Goal: Information Seeking & Learning: Learn about a topic

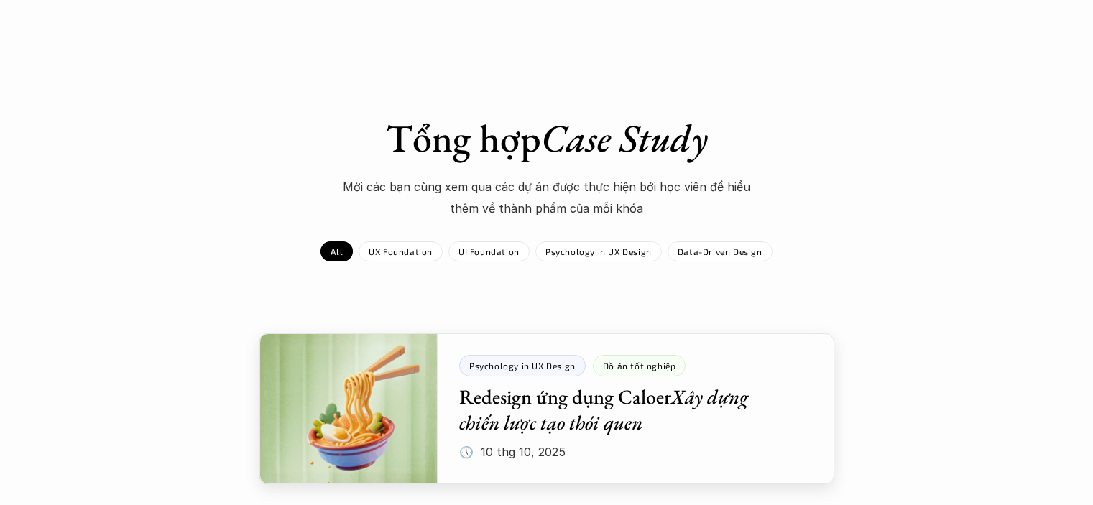
scroll to position [216, 0]
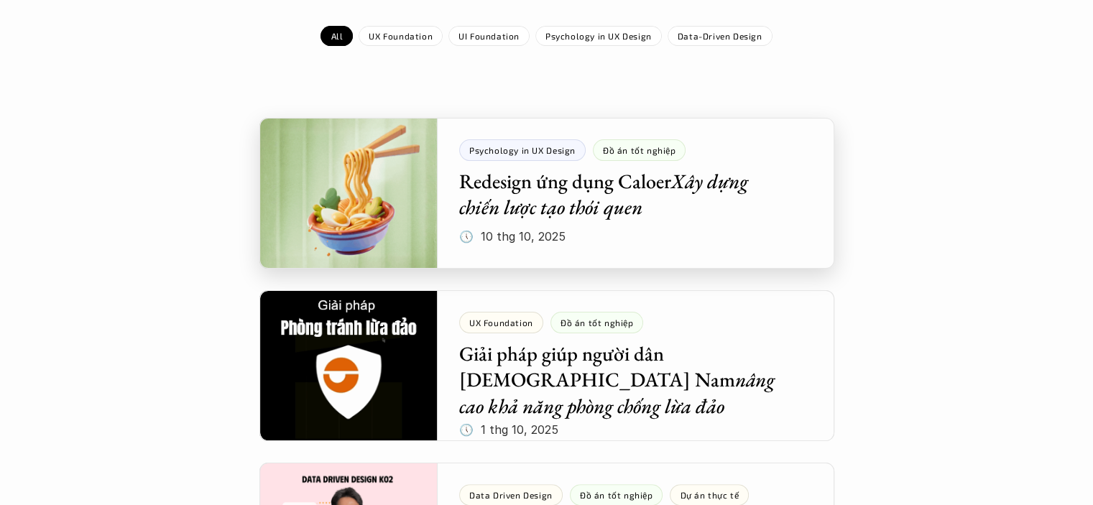
click at [633, 196] on div at bounding box center [547, 193] width 575 height 151
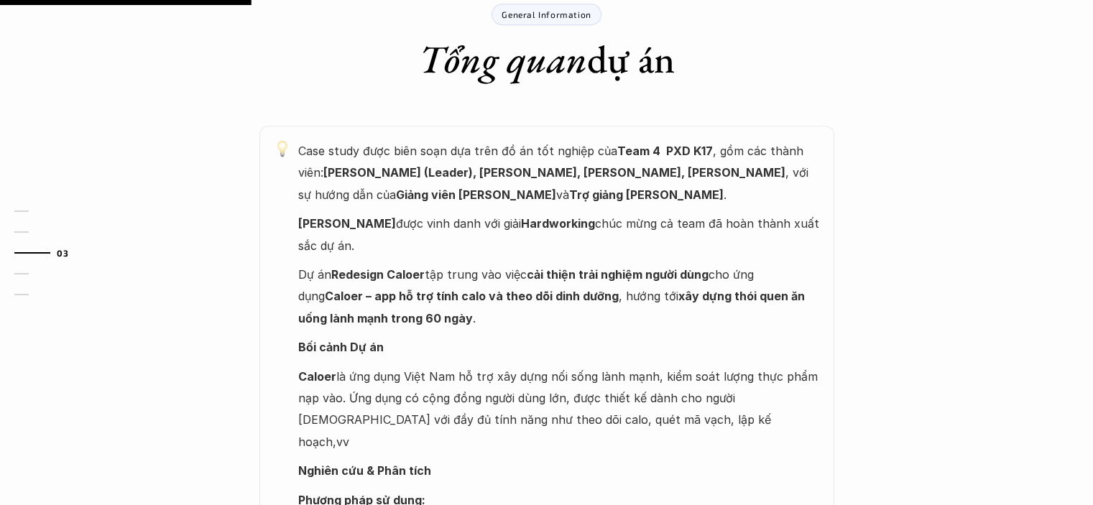
scroll to position [863, 0]
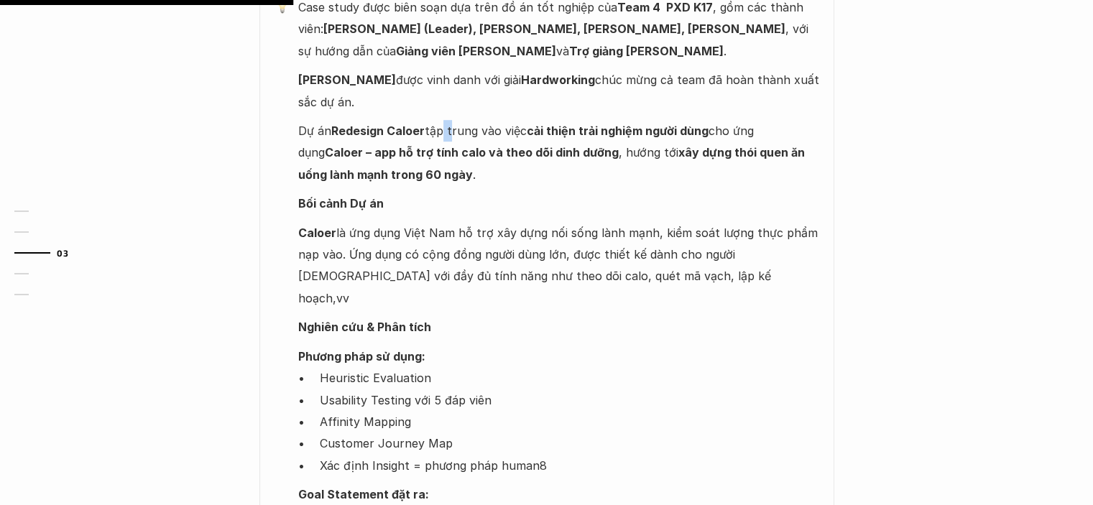
drag, startPoint x: 473, startPoint y: 132, endPoint x: 611, endPoint y: 130, distance: 138.0
click at [483, 132] on p "Dự án Redesign Caloer tập trung vào việc cải thiện trải nghiệm người dùng cho ứ…" at bounding box center [559, 152] width 522 height 65
drag, startPoint x: 611, startPoint y: 130, endPoint x: 667, endPoint y: 131, distance: 56.1
click at [627, 130] on strong "cải thiện trải nghiệm người dùng" at bounding box center [618, 131] width 182 height 14
drag, startPoint x: 696, startPoint y: 132, endPoint x: 766, endPoint y: 133, distance: 70.5
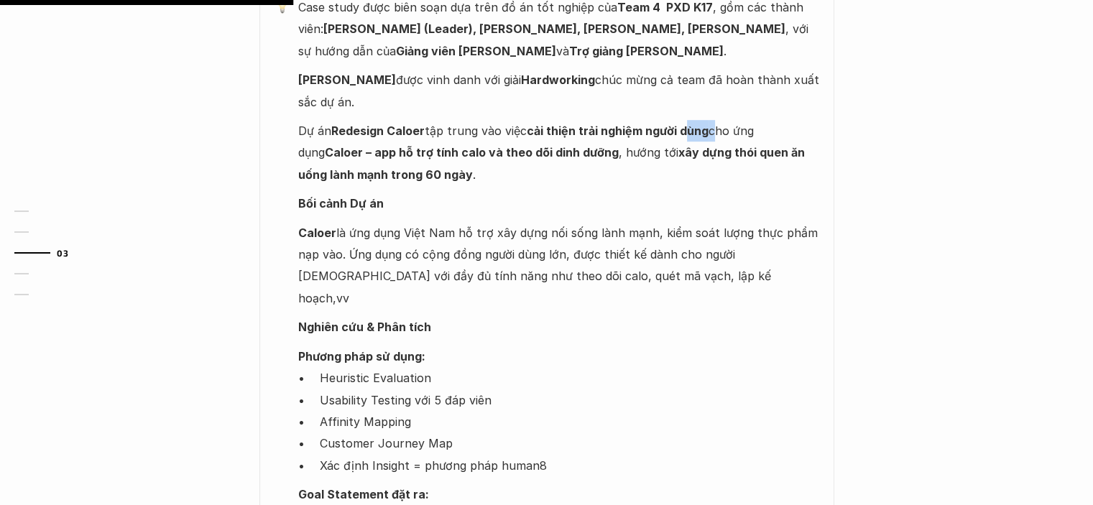
click at [717, 134] on p "Dự án Redesign Caloer tập trung vào việc cải thiện trải nghiệm người dùng cho ứ…" at bounding box center [559, 152] width 522 height 65
click at [771, 133] on p "Dự án Redesign Caloer tập trung vào việc cải thiện trải nghiệm người dùng cho ứ…" at bounding box center [559, 152] width 522 height 65
drag, startPoint x: 774, startPoint y: 133, endPoint x: 655, endPoint y: 174, distance: 125.5
click at [774, 134] on p "Dự án Redesign Caloer tập trung vào việc cải thiện trải nghiệm người dùng cho ứ…" at bounding box center [559, 152] width 522 height 65
click at [362, 154] on strong "Caloer – app hỗ trợ tính calo và theo dõi dinh dưỡng" at bounding box center [472, 152] width 294 height 14
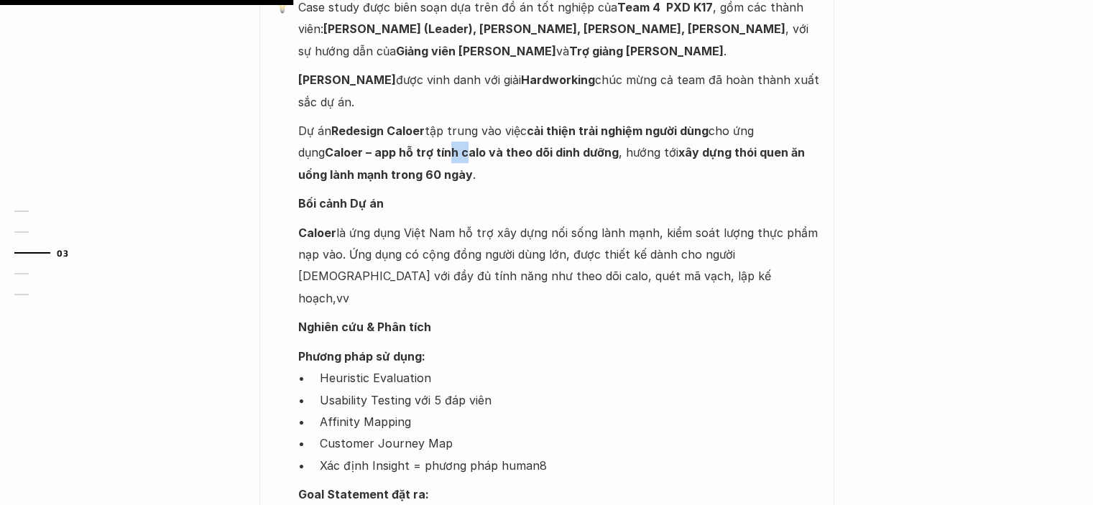
click at [440, 162] on p "Dự án Redesign Caloer tập trung vào việc cải thiện trải nghiệm người dùng cho ứ…" at bounding box center [559, 152] width 522 height 65
click at [458, 166] on p "Dự án Redesign Caloer tập trung vào việc cải thiện trải nghiệm người dùng cho ứ…" at bounding box center [559, 152] width 522 height 65
drag, startPoint x: 368, startPoint y: 171, endPoint x: 389, endPoint y: 171, distance: 20.8
click at [380, 171] on strong "xây dựng thói quen ăn uống lành mạnh trong 60 ngày" at bounding box center [553, 163] width 510 height 36
click at [500, 178] on p "Dự án Redesign Caloer tập trung vào việc cải thiện trải nghiệm người dùng cho ứ…" at bounding box center [559, 152] width 522 height 65
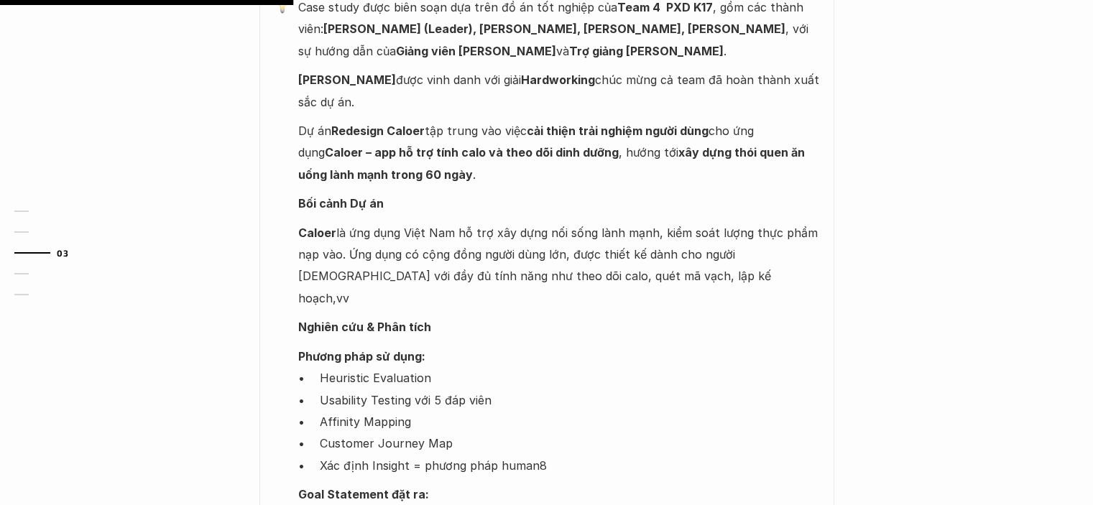
click at [679, 147] on strong "xây dựng thói quen ăn uống lành mạnh trong 60 ngày" at bounding box center [553, 163] width 510 height 36
drag, startPoint x: 736, startPoint y: 157, endPoint x: 731, endPoint y: 211, distance: 54.2
click at [745, 167] on p "Dự án Redesign Caloer tập trung vào việc cải thiện trải nghiệm người dùng cho ứ…" at bounding box center [559, 152] width 522 height 65
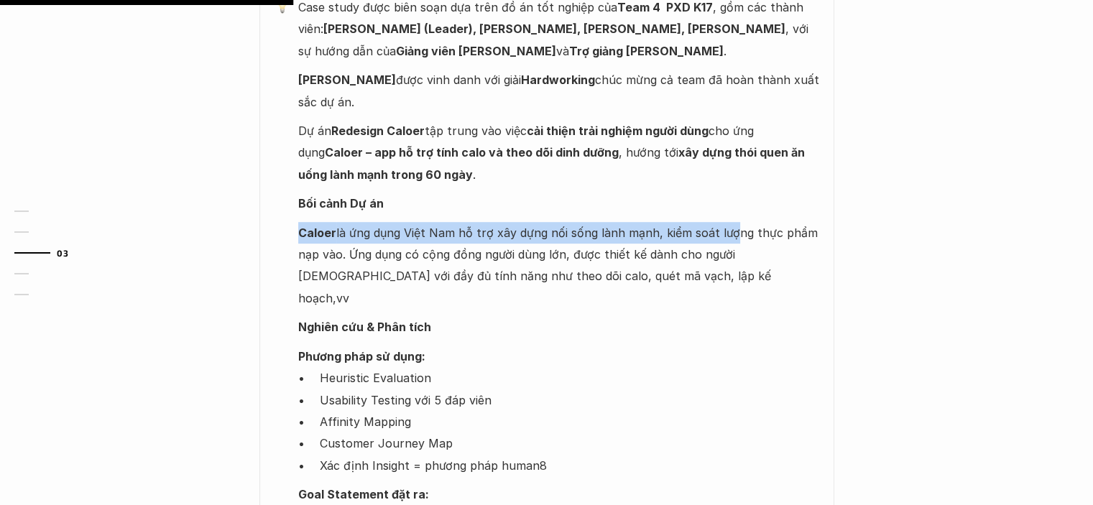
drag, startPoint x: 731, startPoint y: 211, endPoint x: 693, endPoint y: 231, distance: 43.1
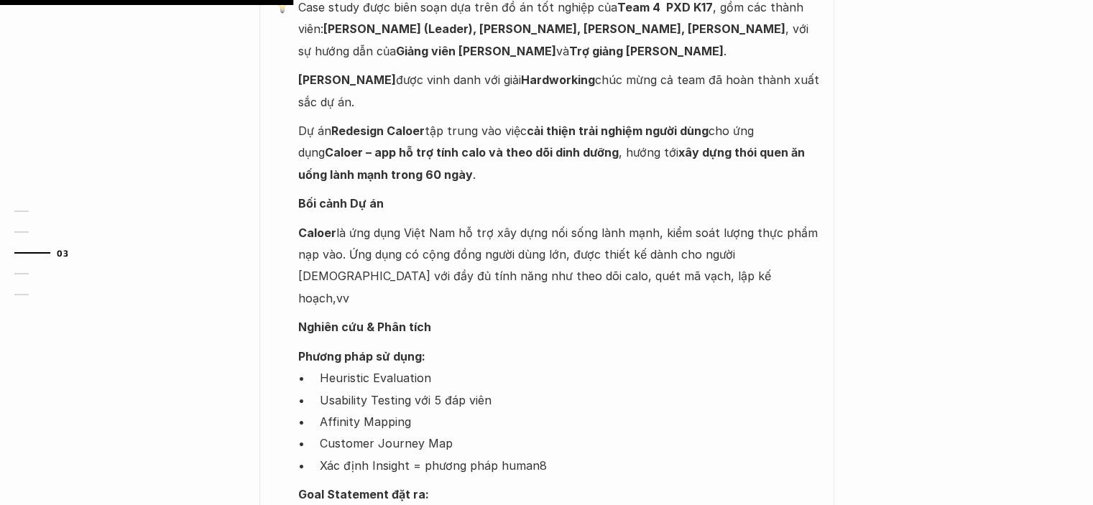
click at [403, 257] on p "Caloer là ứng dụng Việt Nam hỗ trợ xây dựng nối sống lành mạnh, kiểm soát lượng…" at bounding box center [559, 266] width 522 height 88
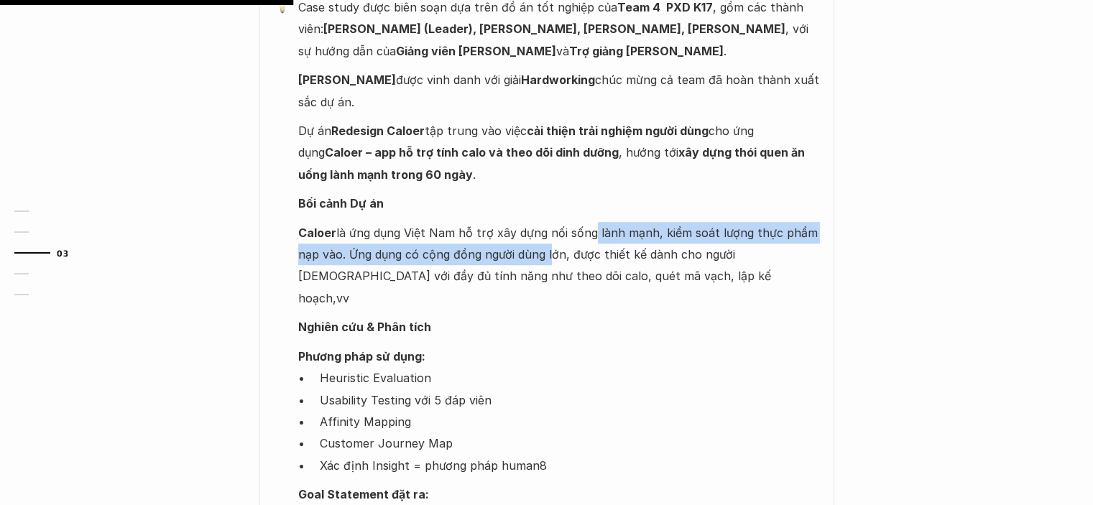
click at [605, 243] on p "Caloer là ứng dụng Việt Nam hỗ trợ xây dựng nối sống lành mạnh, kiểm soát lượng…" at bounding box center [559, 266] width 522 height 88
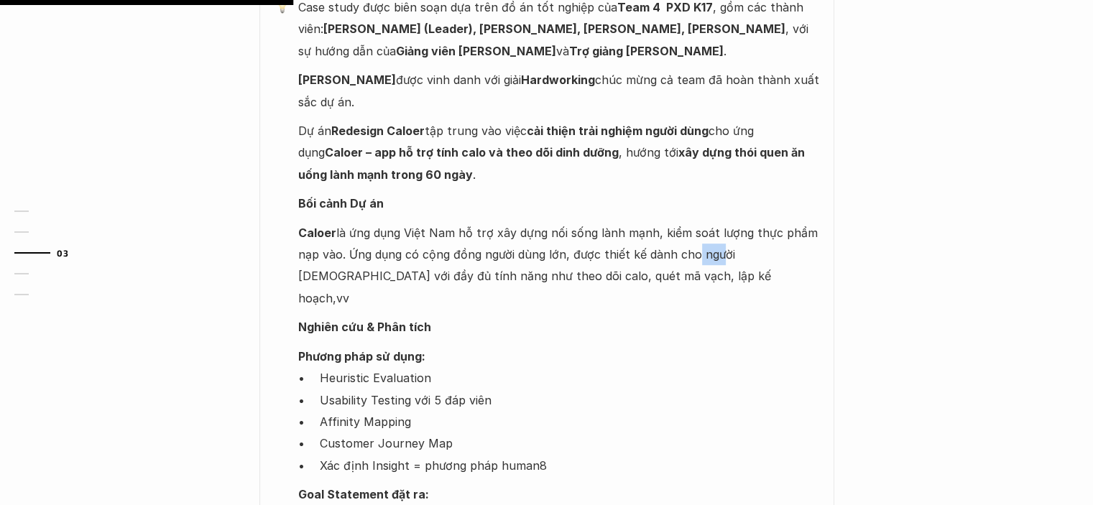
click at [722, 252] on p "Caloer là ứng dụng Việt Nam hỗ trợ xây dựng nối sống lành mạnh, kiểm soát lượng…" at bounding box center [559, 266] width 522 height 88
click at [742, 254] on p "Caloer là ứng dụng Việt Nam hỗ trợ xây dựng nối sống lành mạnh, kiểm soát lượng…" at bounding box center [559, 266] width 522 height 88
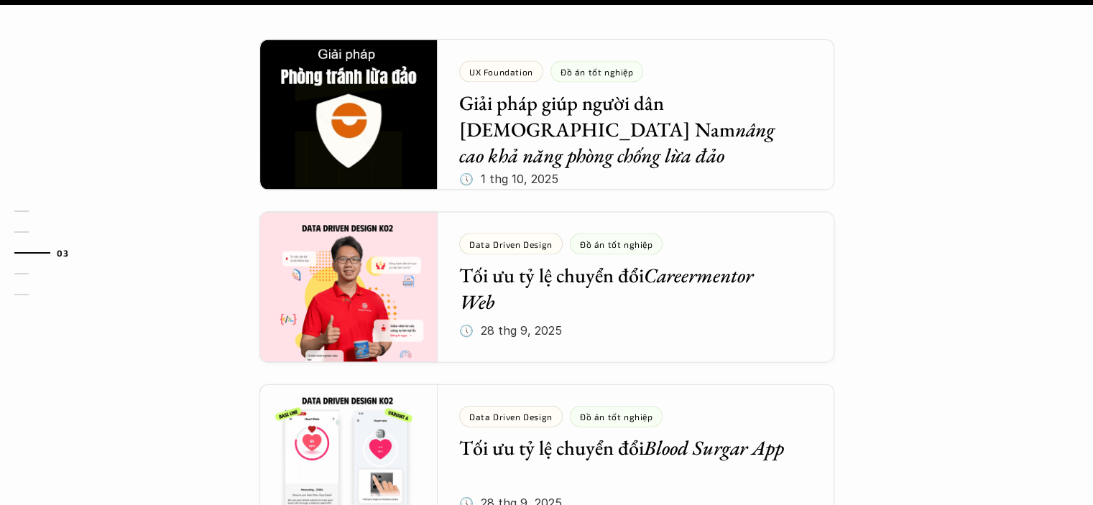
scroll to position [3295, 0]
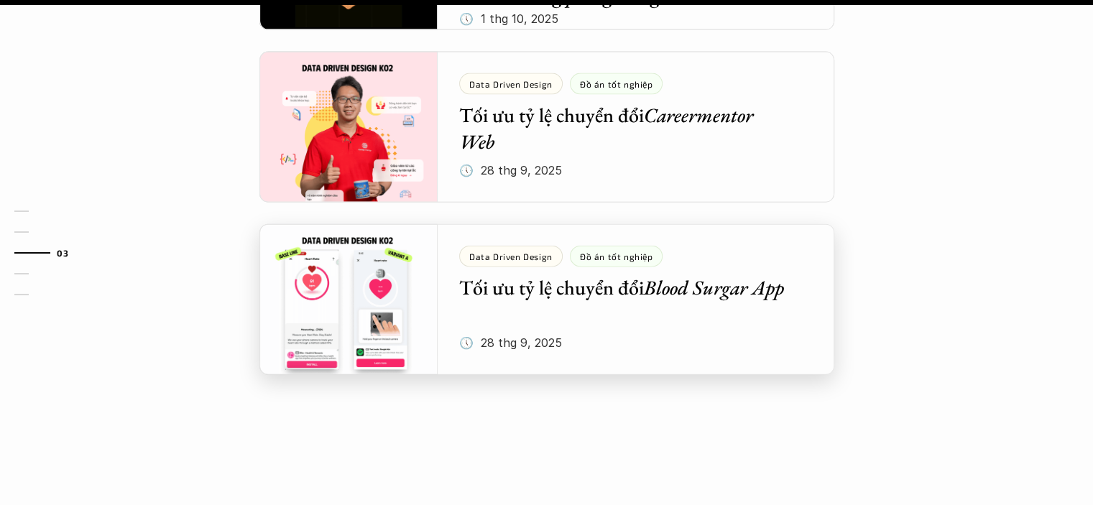
click at [681, 260] on div at bounding box center [547, 299] width 575 height 151
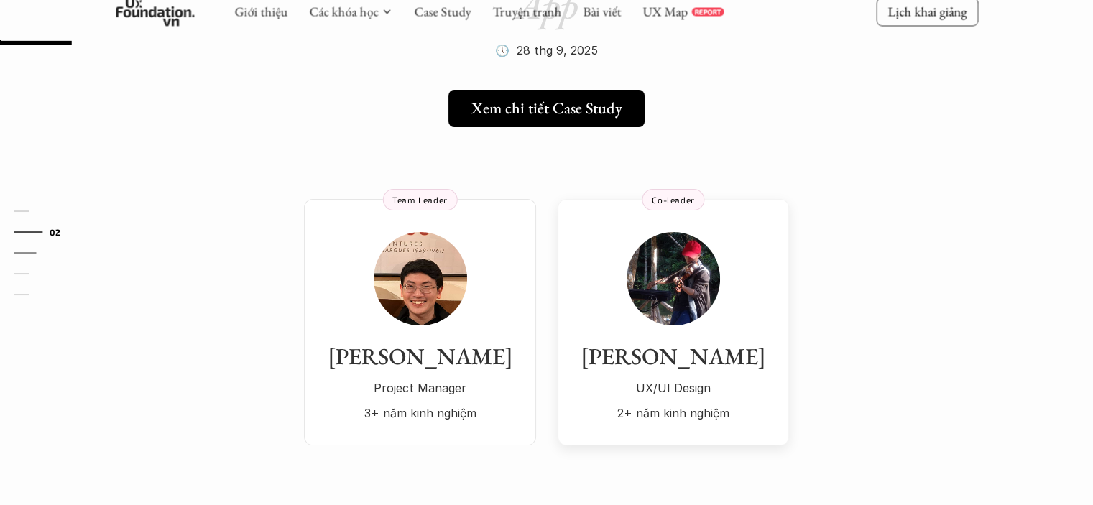
scroll to position [144, 0]
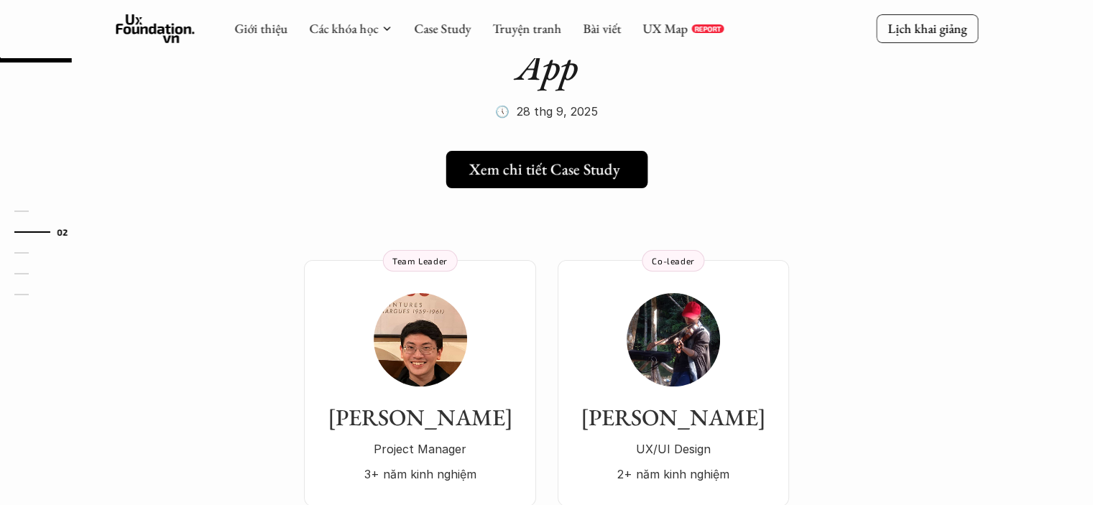
click at [566, 178] on h5 "Xem chi tiết Case Study" at bounding box center [544, 169] width 151 height 19
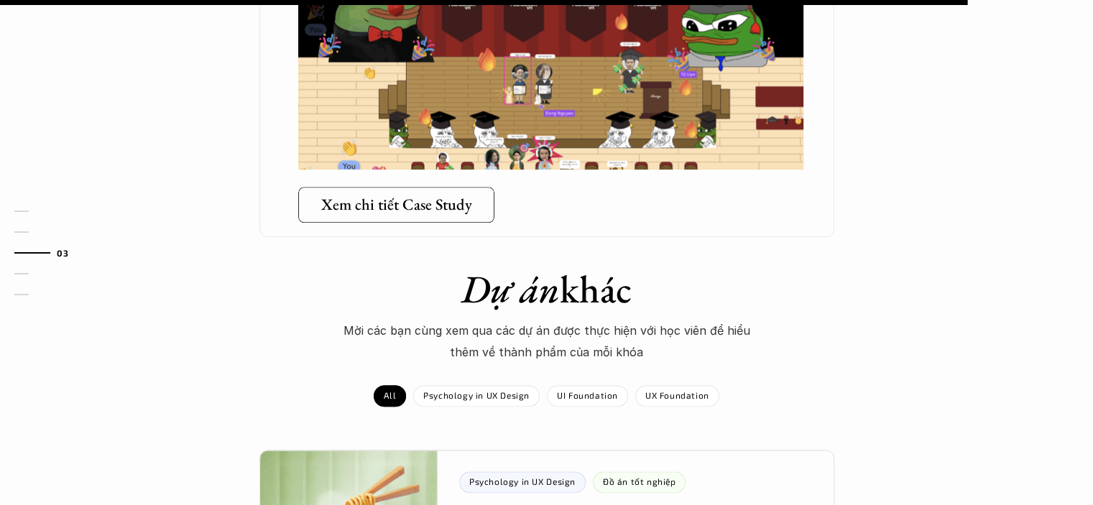
scroll to position [1941, 0]
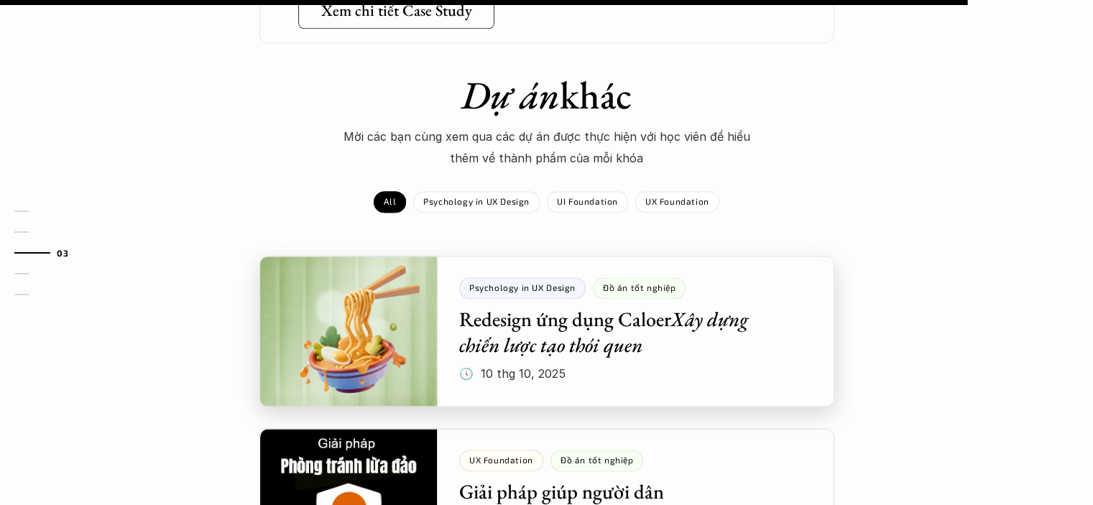
click at [674, 256] on div at bounding box center [547, 331] width 575 height 151
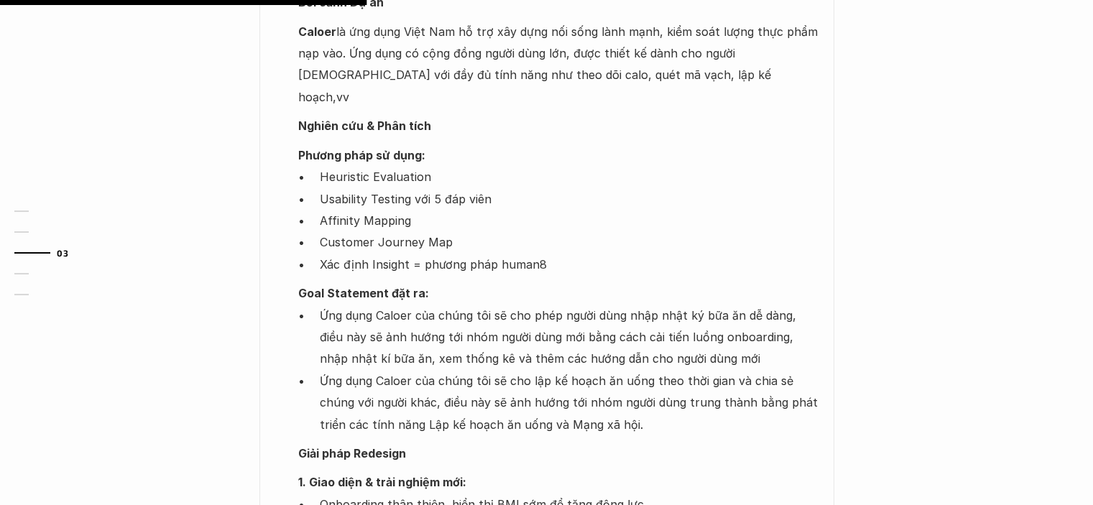
scroll to position [1078, 0]
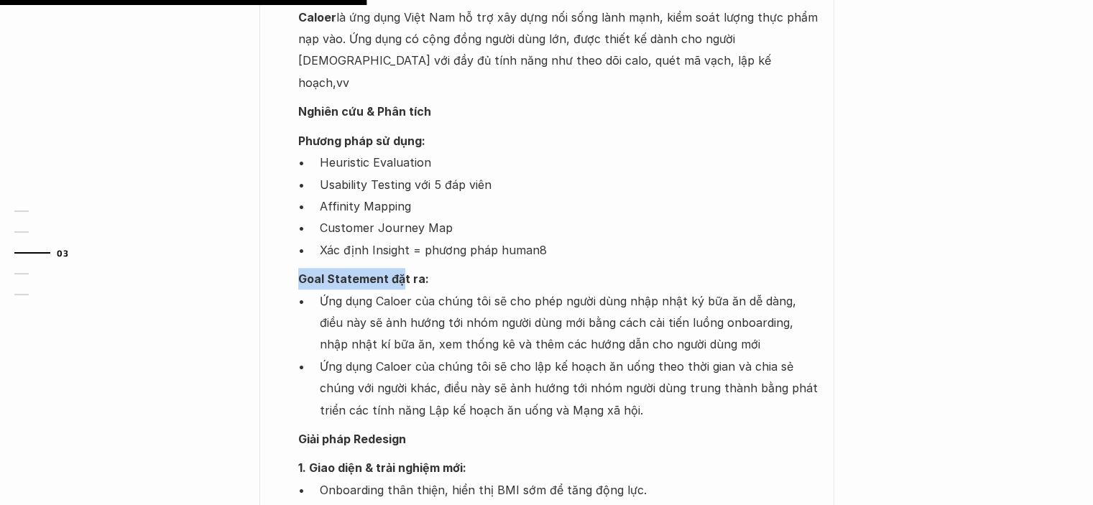
drag, startPoint x: 301, startPoint y: 251, endPoint x: 400, endPoint y: 254, distance: 98.5
click at [400, 272] on strong "Goal Statement đặt ra:" at bounding box center [363, 279] width 131 height 14
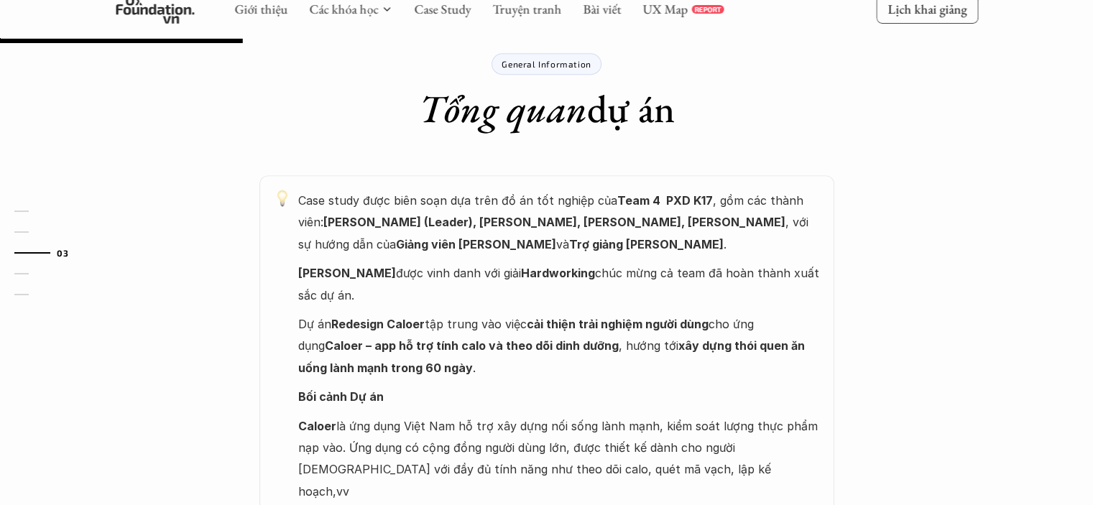
scroll to position [719, 0]
